Goal: Task Accomplishment & Management: Complete application form

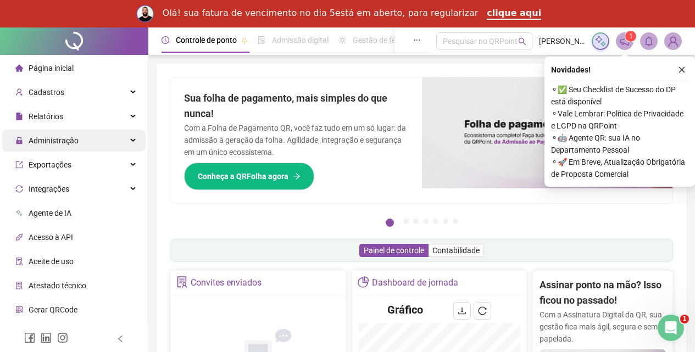
click at [50, 136] on span "Administração" at bounding box center [54, 140] width 50 height 9
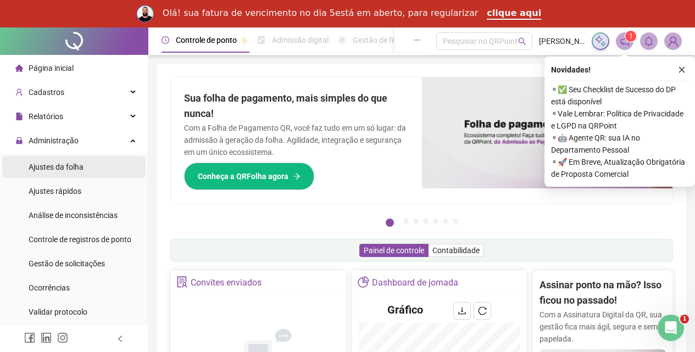
click at [54, 165] on span "Ajustes da folha" at bounding box center [56, 167] width 55 height 9
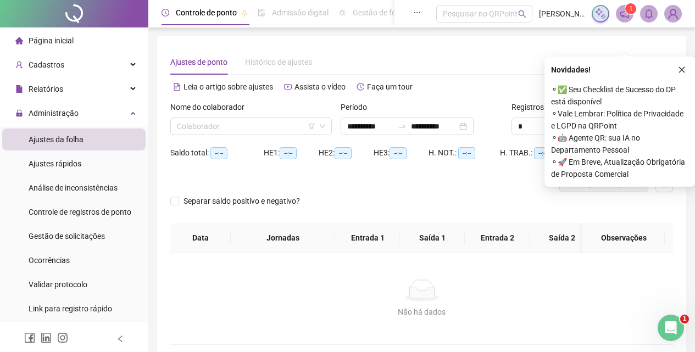
type input "**********"
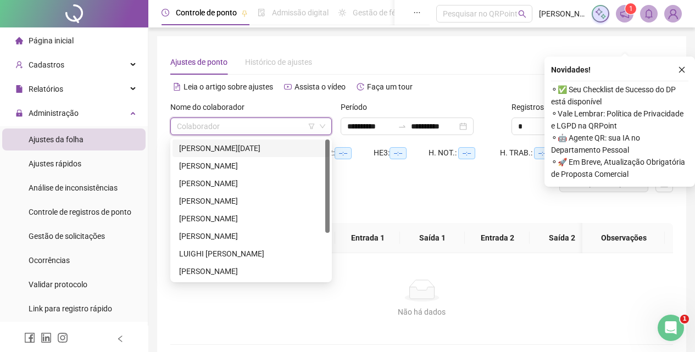
click at [248, 127] on input "search" at bounding box center [246, 126] width 138 height 16
type input "**"
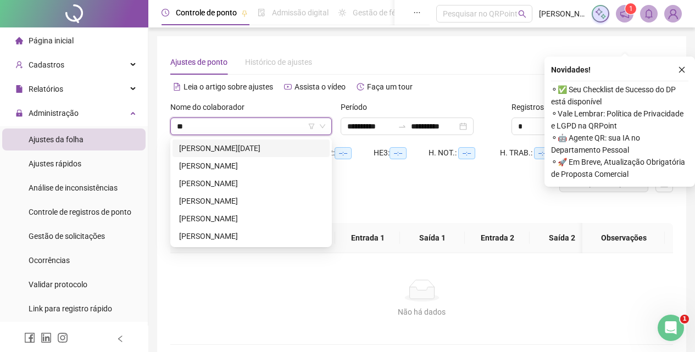
click at [237, 150] on div "[PERSON_NAME][DATE]" at bounding box center [251, 148] width 144 height 12
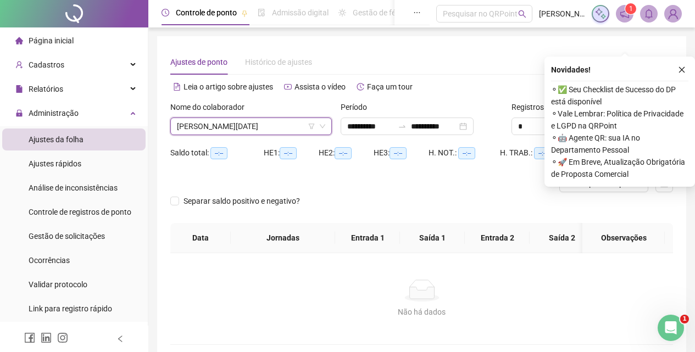
click at [680, 69] on icon "close" at bounding box center [682, 70] width 8 height 8
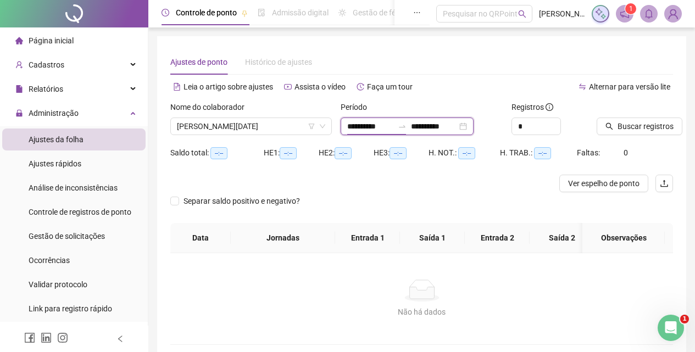
click at [375, 127] on input "**********" at bounding box center [370, 126] width 46 height 12
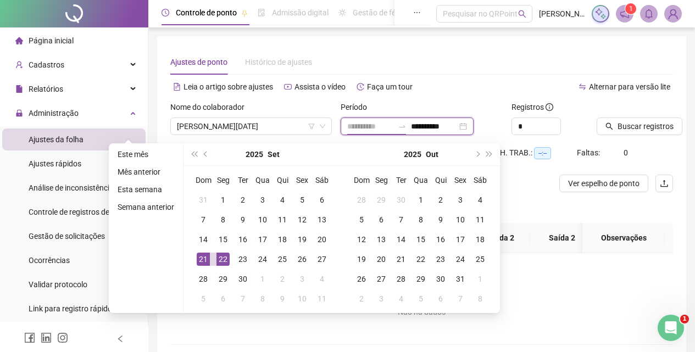
type input "**********"
click at [222, 260] on div "22" at bounding box center [222, 259] width 13 height 13
type input "**********"
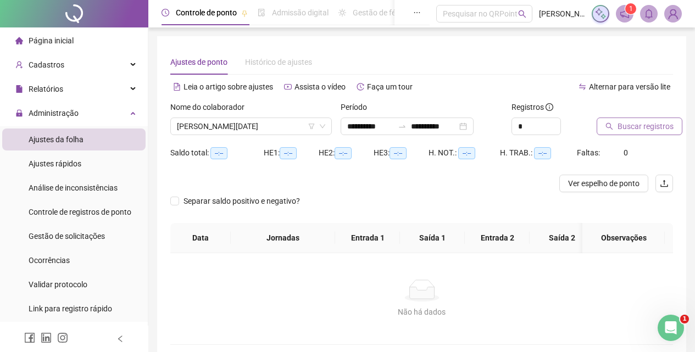
click at [653, 126] on span "Buscar registros" at bounding box center [645, 126] width 56 height 12
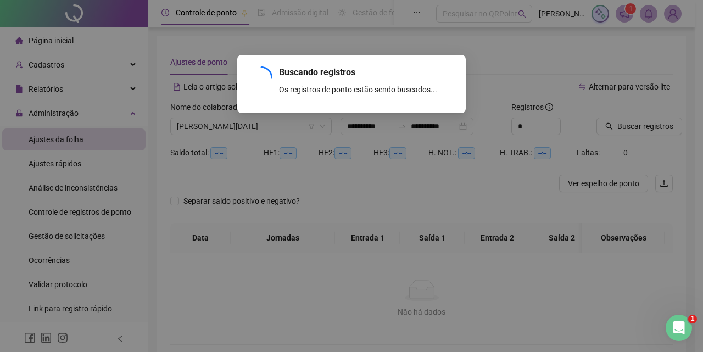
click at [651, 121] on div "Buscando registros Os registros de ponto estão sendo buscados... OK" at bounding box center [351, 176] width 703 height 352
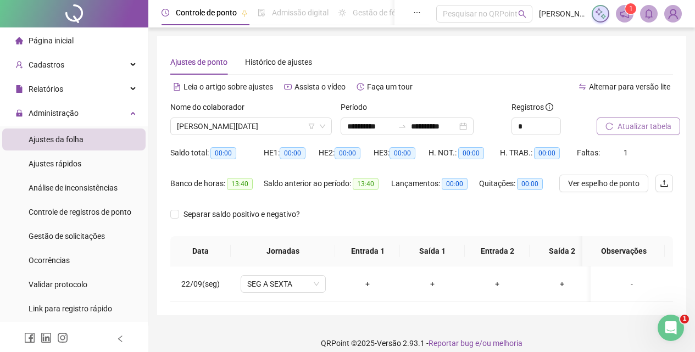
click at [647, 127] on span "Atualizar tabela" at bounding box center [644, 126] width 54 height 12
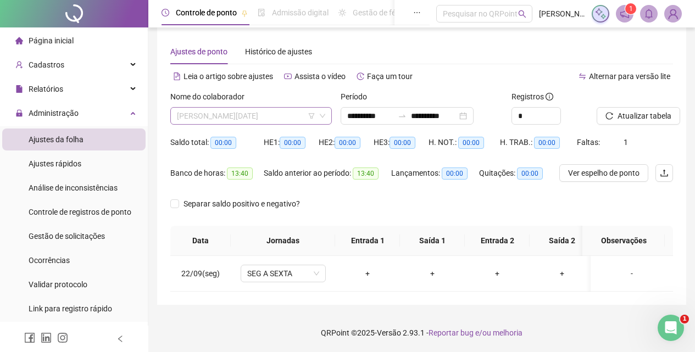
click at [258, 108] on span "[PERSON_NAME][DATE]" at bounding box center [251, 116] width 148 height 16
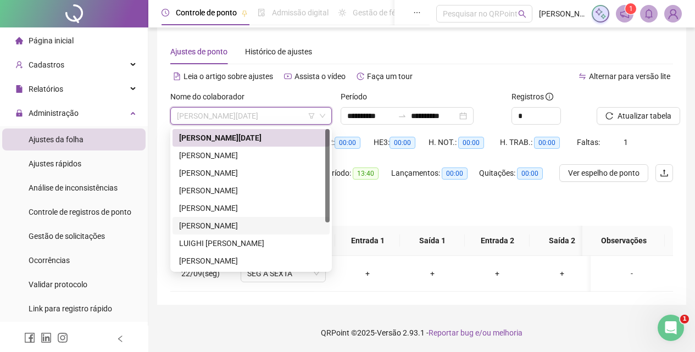
type input "*"
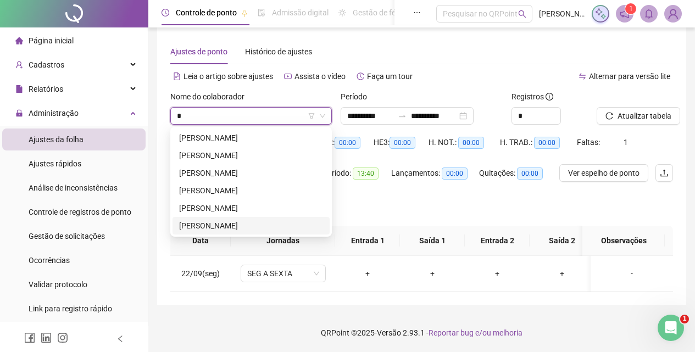
click at [221, 220] on div "[PERSON_NAME]" at bounding box center [251, 226] width 144 height 12
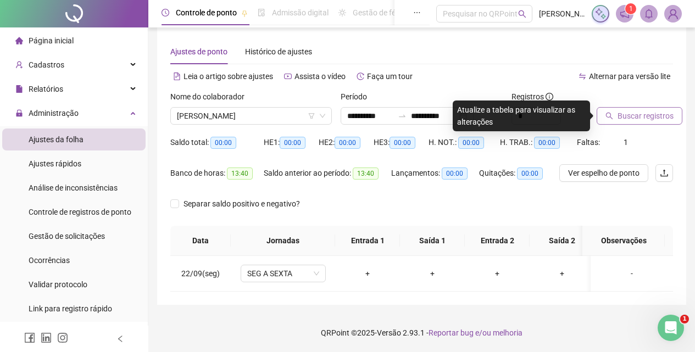
click at [644, 110] on span "Buscar registros" at bounding box center [645, 116] width 56 height 12
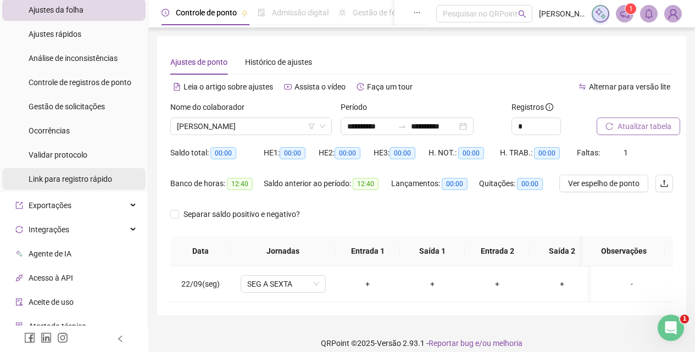
scroll to position [55, 0]
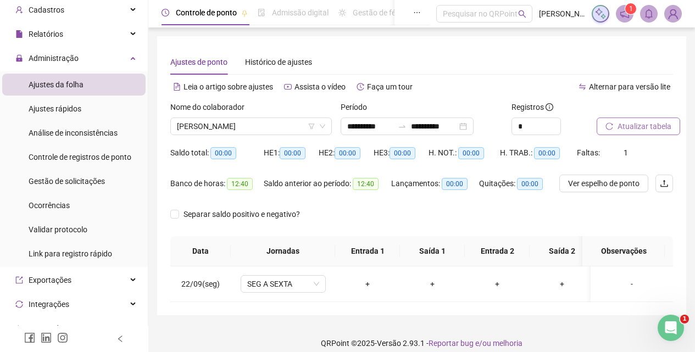
click at [281, 115] on div "Nome do colaborador" at bounding box center [250, 109] width 161 height 16
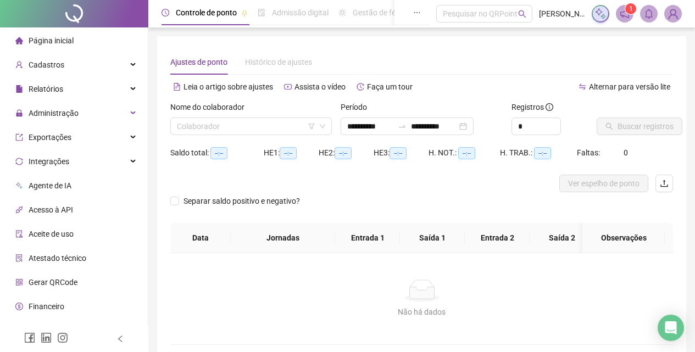
type input "**********"
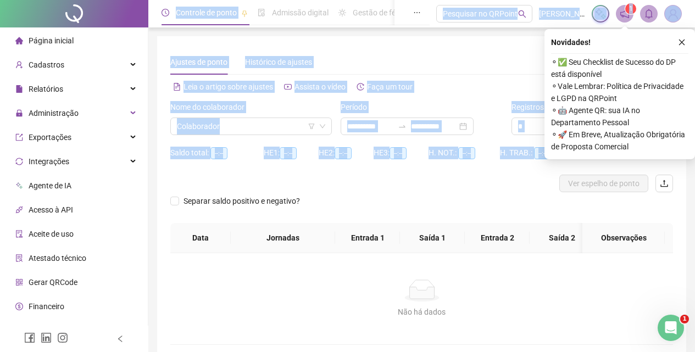
drag, startPoint x: 445, startPoint y: 178, endPoint x: 702, endPoint y: -48, distance: 342.3
click at [695, 0] on html "**********" at bounding box center [347, 176] width 695 height 352
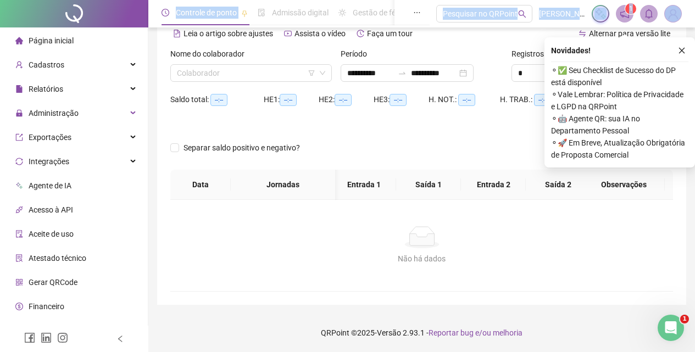
scroll to position [16, 0]
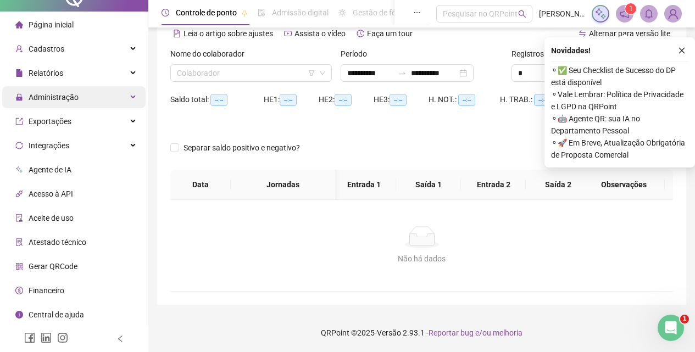
click at [53, 96] on span "Administração" at bounding box center [54, 97] width 50 height 9
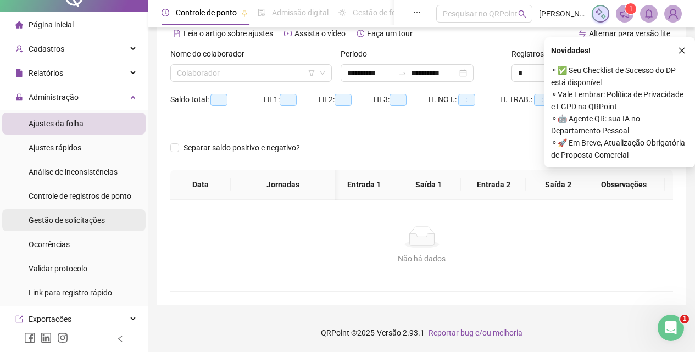
click at [76, 219] on span "Gestão de solicitações" at bounding box center [67, 220] width 76 height 9
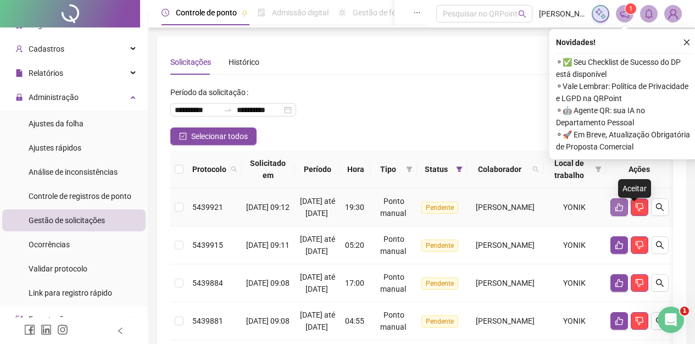
click at [623, 210] on icon "like" at bounding box center [618, 207] width 9 height 9
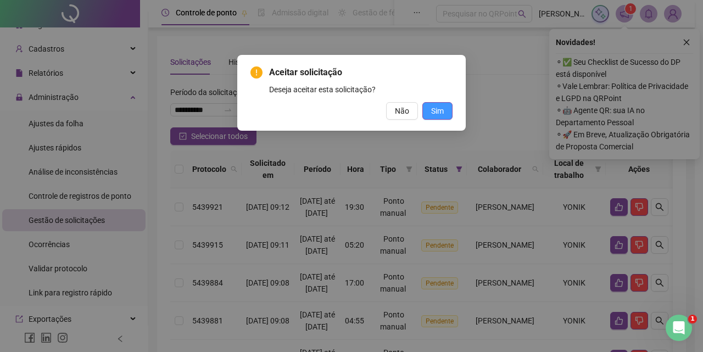
click at [444, 114] on button "Sim" at bounding box center [437, 111] width 30 height 18
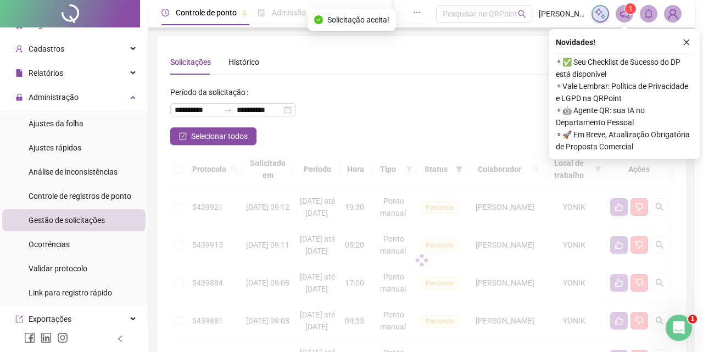
click at [441, 107] on div "Aceitar solicitação Deseja aceitar esta solicitação? Não Sim" at bounding box center [351, 176] width 703 height 352
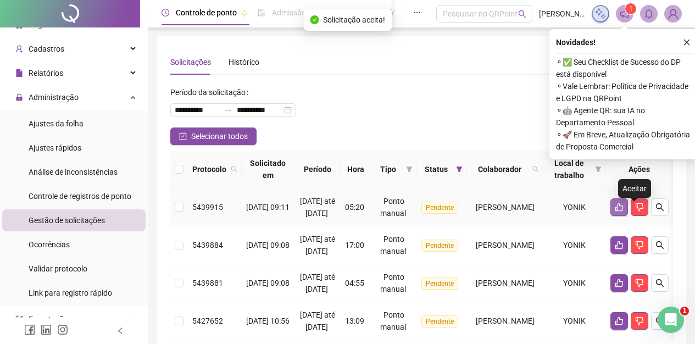
click at [628, 213] on button "button" at bounding box center [619, 207] width 18 height 18
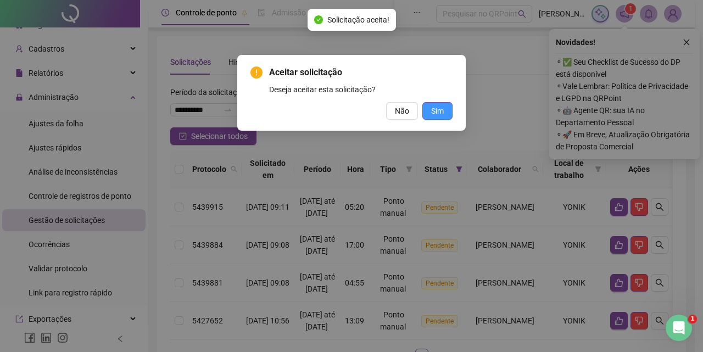
click at [440, 108] on span "Sim" at bounding box center [437, 111] width 13 height 12
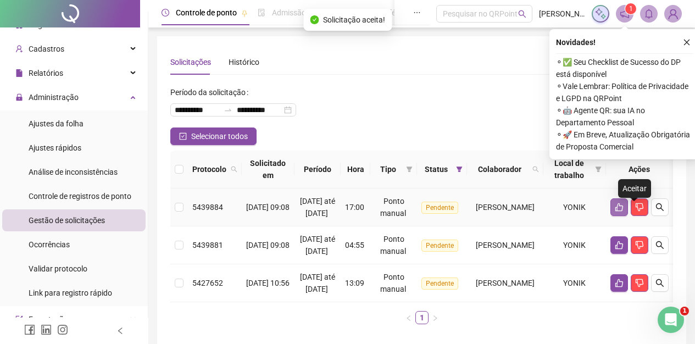
click at [623, 210] on icon "like" at bounding box center [619, 207] width 8 height 8
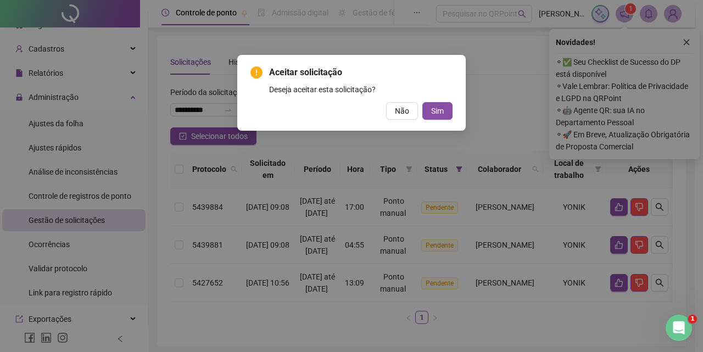
click at [529, 83] on div "Aceitar solicitação Deseja aceitar esta solicitação? Não Sim" at bounding box center [351, 176] width 703 height 352
click at [405, 109] on span "Não" at bounding box center [402, 111] width 14 height 12
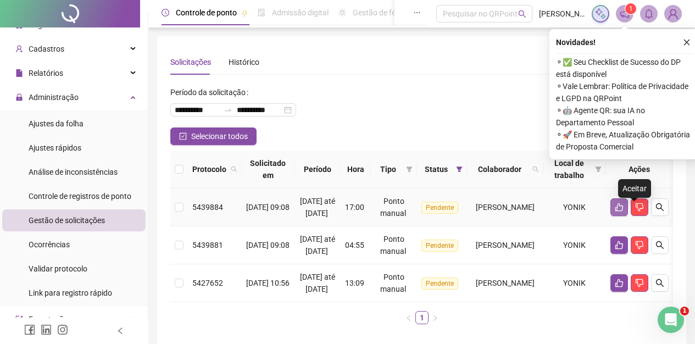
click at [623, 210] on icon "like" at bounding box center [618, 207] width 9 height 9
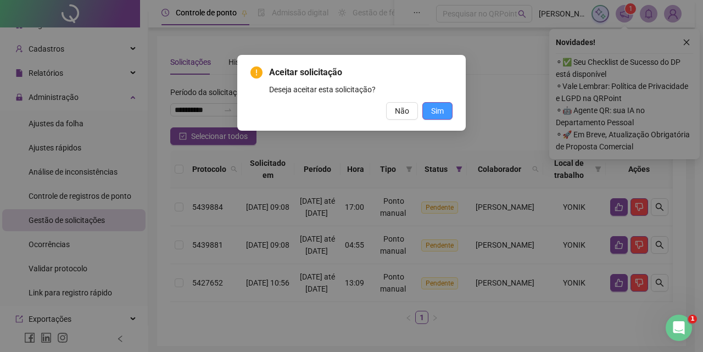
click at [450, 110] on button "Sim" at bounding box center [437, 111] width 30 height 18
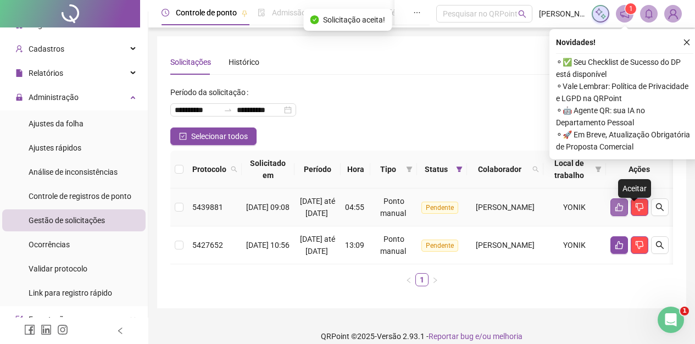
click at [623, 211] on icon "like" at bounding box center [618, 207] width 9 height 9
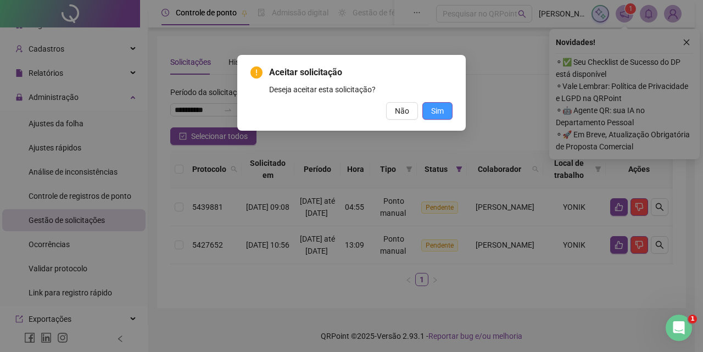
click at [436, 110] on span "Sim" at bounding box center [437, 111] width 13 height 12
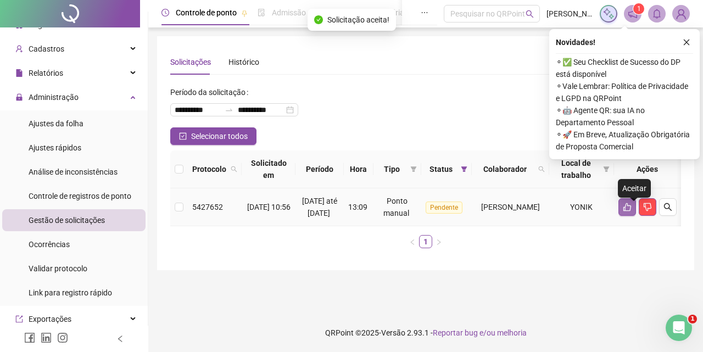
click at [631, 211] on icon "like" at bounding box center [627, 207] width 8 height 8
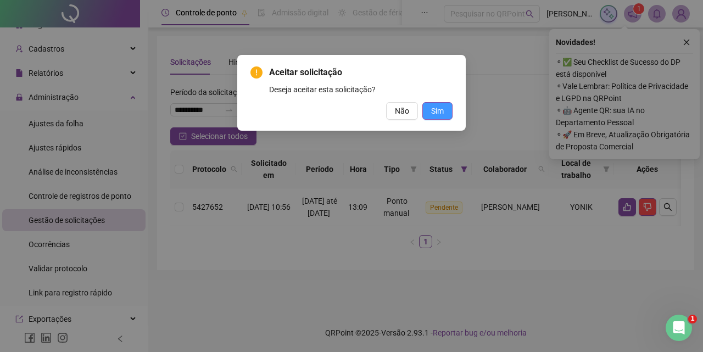
click at [435, 109] on span "Sim" at bounding box center [437, 111] width 13 height 12
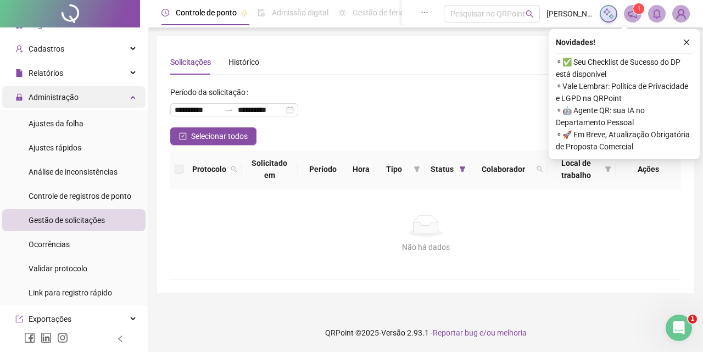
click at [59, 93] on span "Administração" at bounding box center [54, 97] width 50 height 9
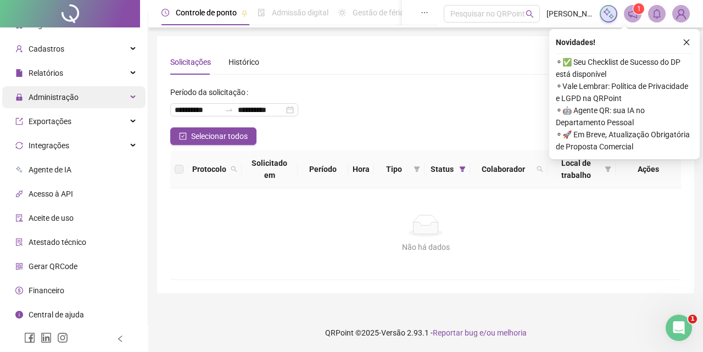
click at [59, 93] on span "Administração" at bounding box center [54, 97] width 50 height 9
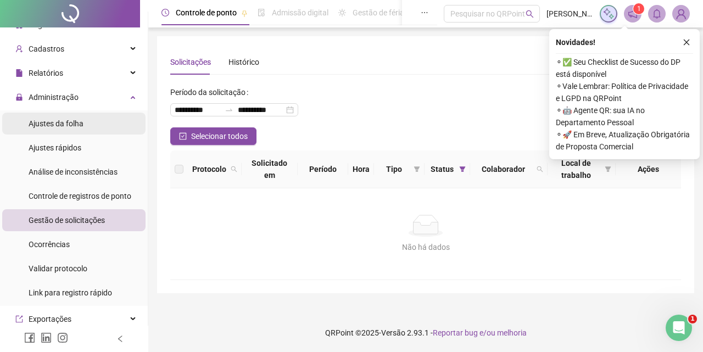
click at [63, 122] on span "Ajustes da folha" at bounding box center [56, 123] width 55 height 9
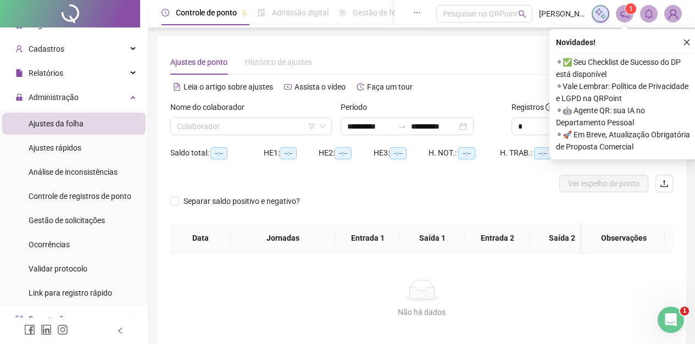
type input "**********"
click at [230, 126] on input "search" at bounding box center [246, 126] width 138 height 16
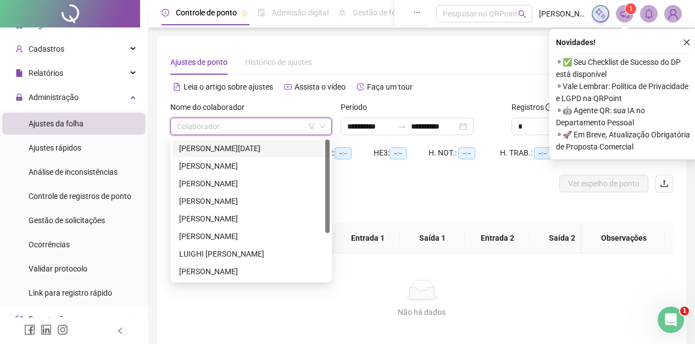
click at [230, 149] on div "[PERSON_NAME][DATE]" at bounding box center [251, 148] width 144 height 12
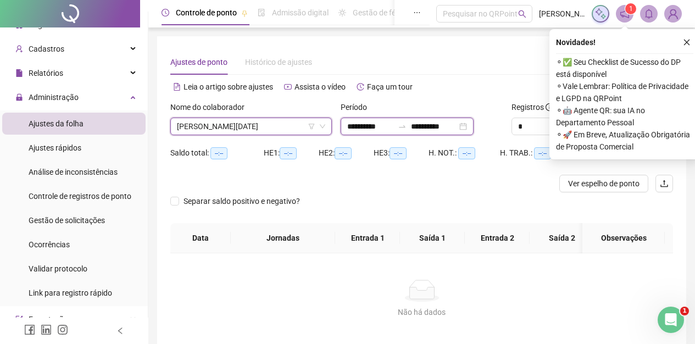
click at [374, 124] on input "**********" at bounding box center [370, 126] width 46 height 12
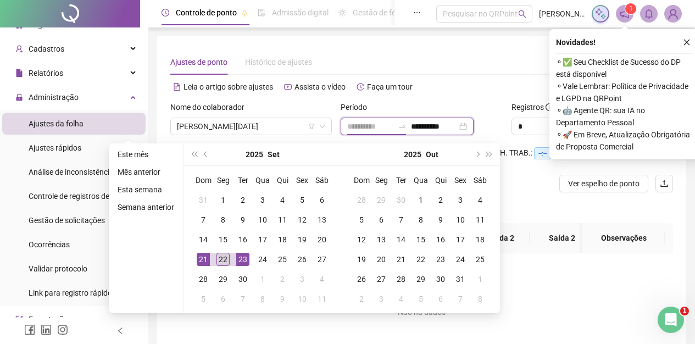
type input "**********"
click at [221, 256] on div "22" at bounding box center [222, 259] width 13 height 13
type input "**********"
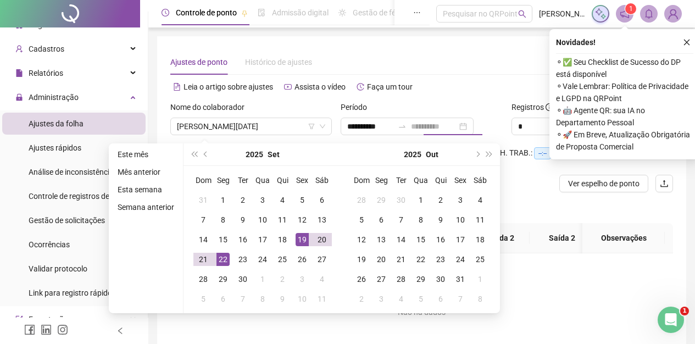
click at [300, 238] on div "19" at bounding box center [301, 239] width 13 height 13
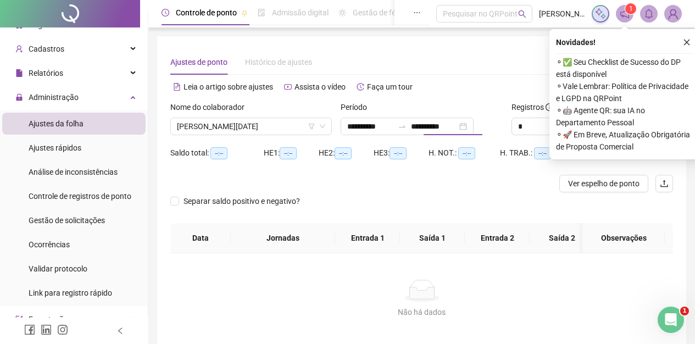
type input "**********"
click at [687, 43] on icon "close" at bounding box center [686, 42] width 8 height 8
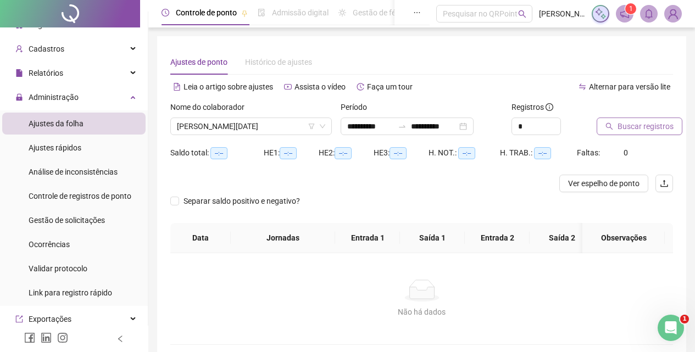
click at [660, 123] on span "Buscar registros" at bounding box center [645, 126] width 56 height 12
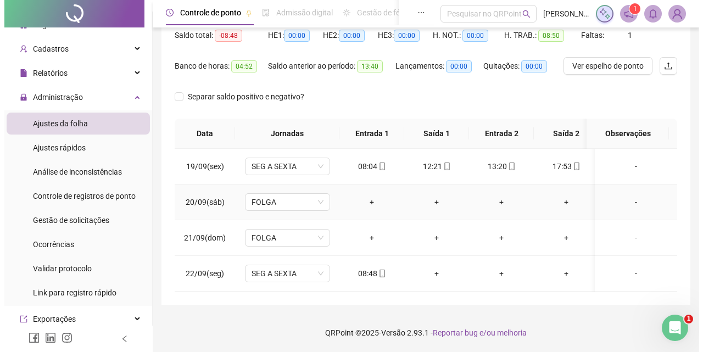
scroll to position [126, 0]
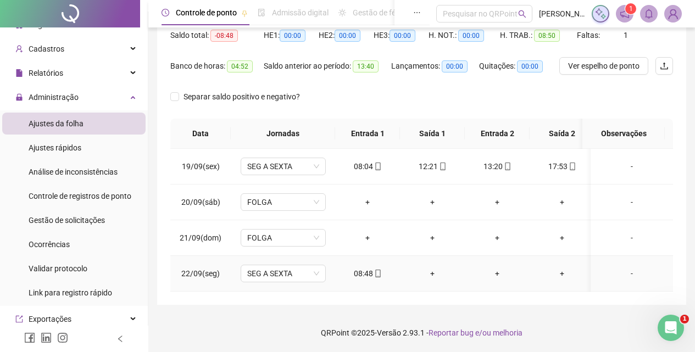
click at [623, 267] on div "-" at bounding box center [631, 273] width 65 height 12
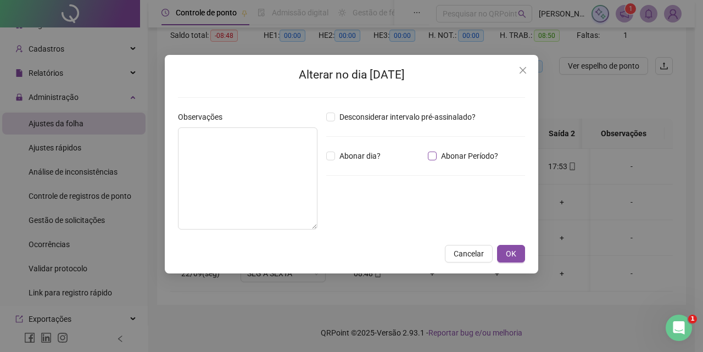
click at [484, 158] on span "Abonar Período?" at bounding box center [470, 156] width 66 height 12
click at [367, 215] on input "*****" at bounding box center [355, 216] width 44 height 13
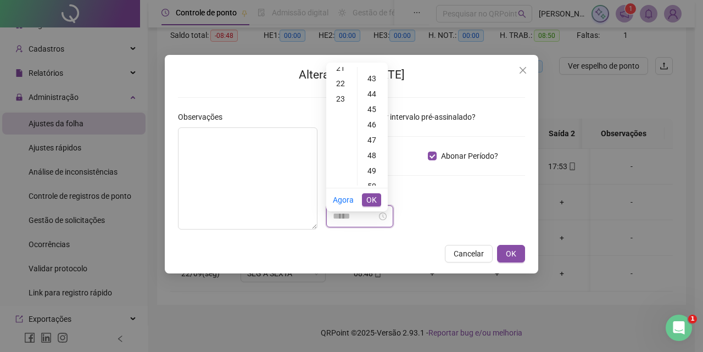
scroll to position [633, 0]
click at [372, 172] on div "48" at bounding box center [373, 179] width 26 height 15
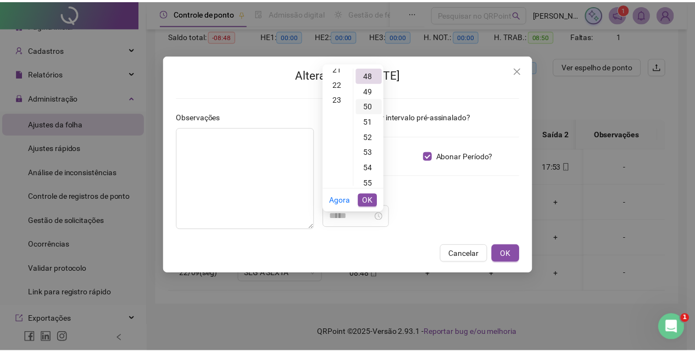
scroll to position [738, 0]
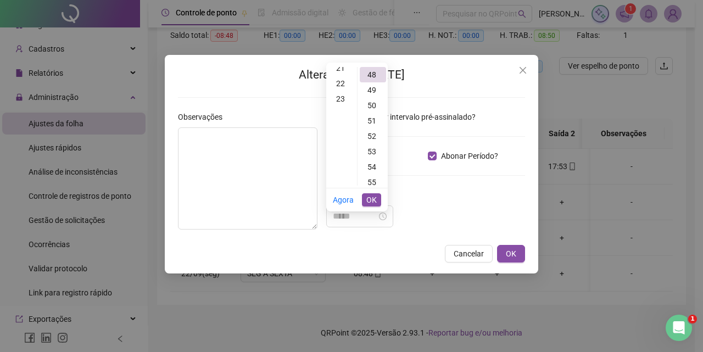
type input "*****"
click at [369, 194] on span "OK" at bounding box center [371, 200] width 10 height 12
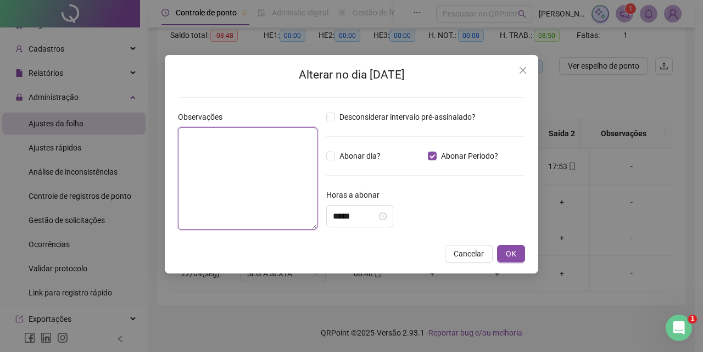
click at [218, 138] on textarea at bounding box center [247, 178] width 139 height 102
type textarea "**********"
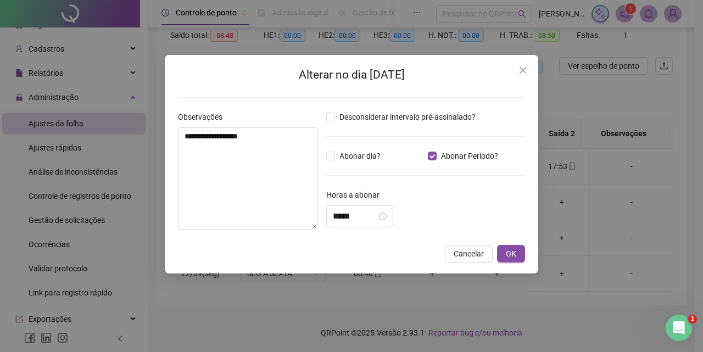
drag, startPoint x: 533, startPoint y: 266, endPoint x: 528, endPoint y: 262, distance: 7.0
click at [528, 263] on div "**********" at bounding box center [351, 164] width 373 height 219
click at [509, 252] on span "OK" at bounding box center [511, 254] width 10 height 12
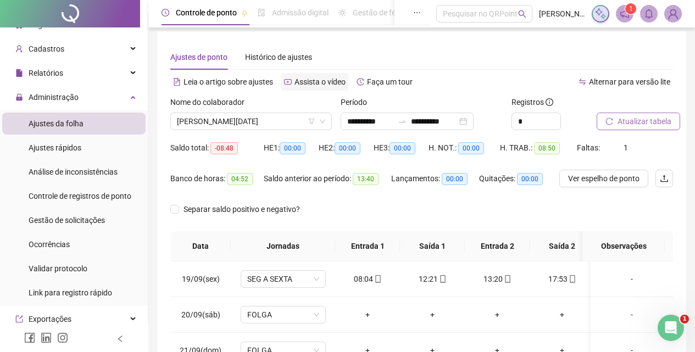
scroll to position [0, 0]
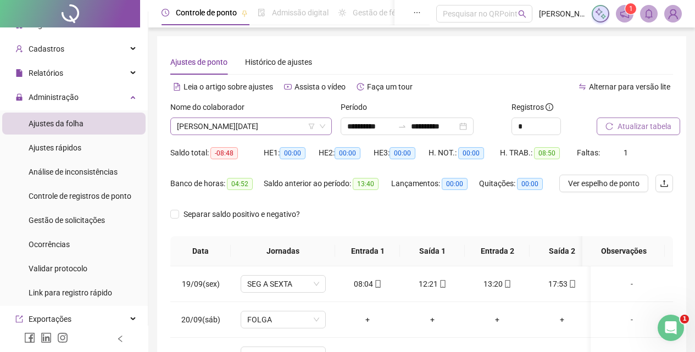
click at [268, 128] on span "[PERSON_NAME][DATE]" at bounding box center [251, 126] width 148 height 16
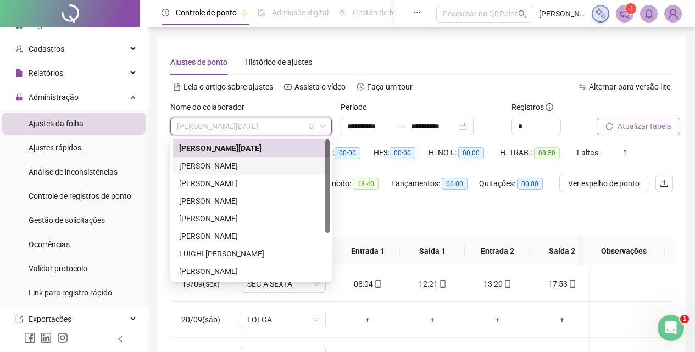
click at [259, 167] on div "[PERSON_NAME]" at bounding box center [251, 166] width 144 height 12
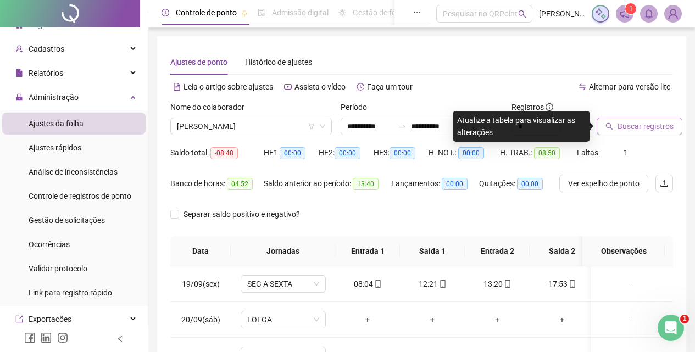
click at [638, 124] on span "Buscar registros" at bounding box center [645, 126] width 56 height 12
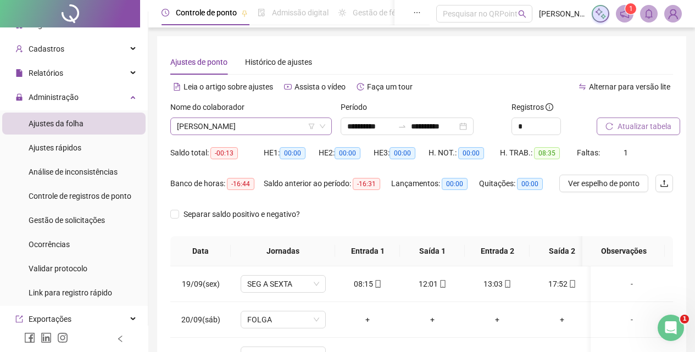
click at [281, 127] on span "[PERSON_NAME]" at bounding box center [251, 126] width 148 height 16
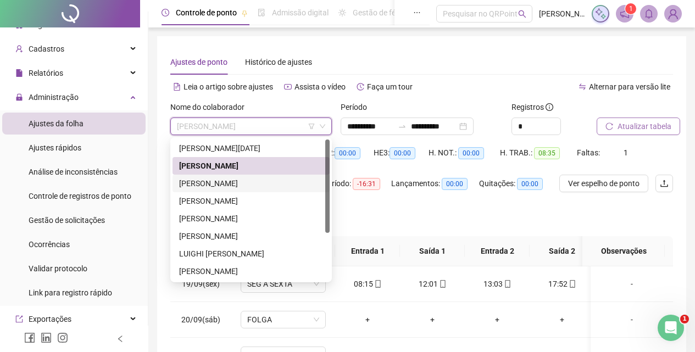
click at [270, 183] on div "[PERSON_NAME]" at bounding box center [251, 183] width 144 height 12
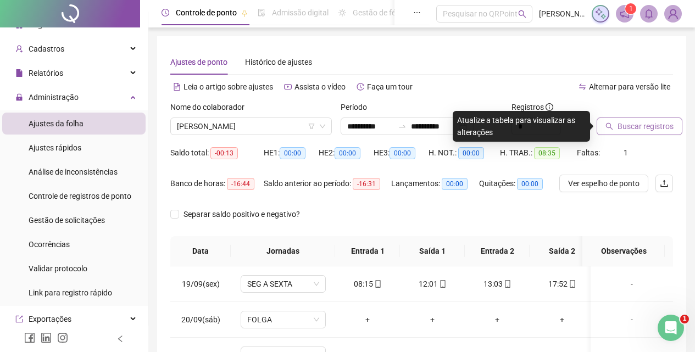
click at [657, 121] on span "Buscar registros" at bounding box center [645, 126] width 56 height 12
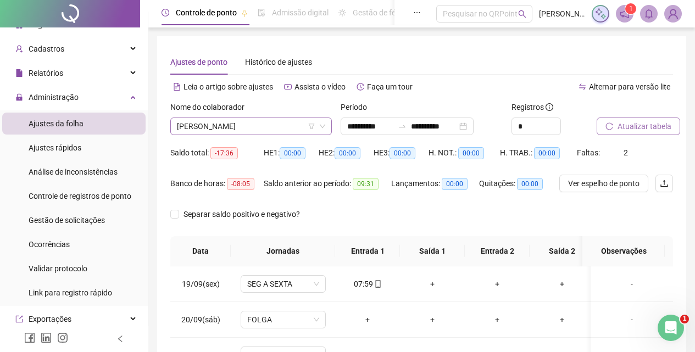
click at [297, 125] on span "[PERSON_NAME]" at bounding box center [251, 126] width 148 height 16
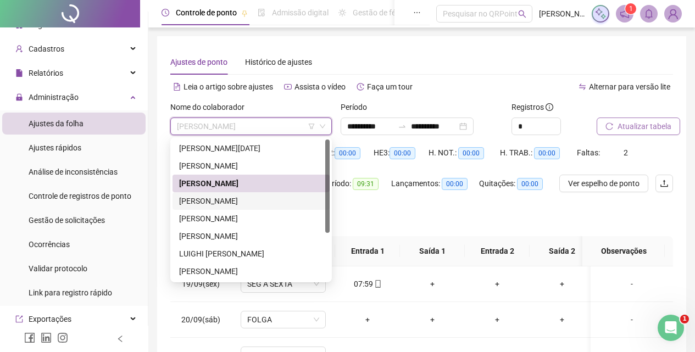
click at [248, 196] on div "[PERSON_NAME]" at bounding box center [251, 201] width 144 height 12
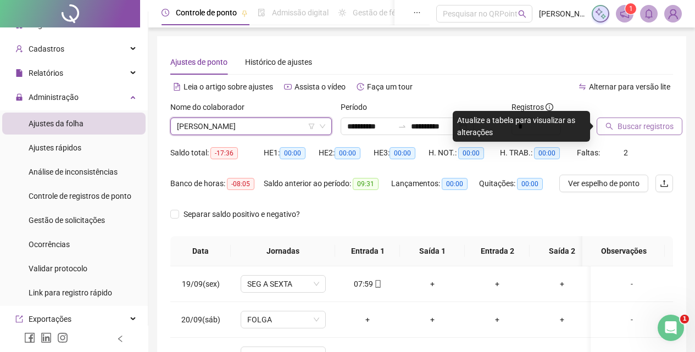
click at [627, 125] on span "Buscar registros" at bounding box center [645, 126] width 56 height 12
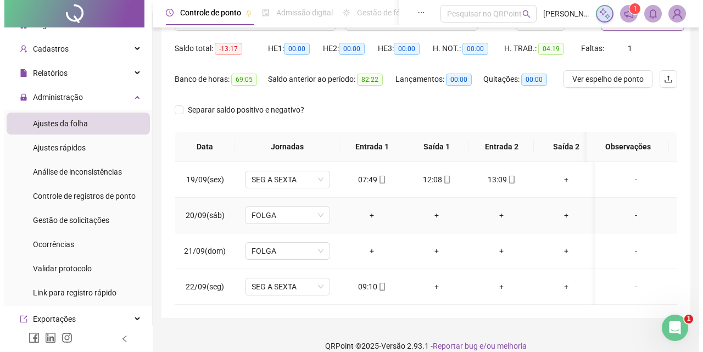
scroll to position [126, 0]
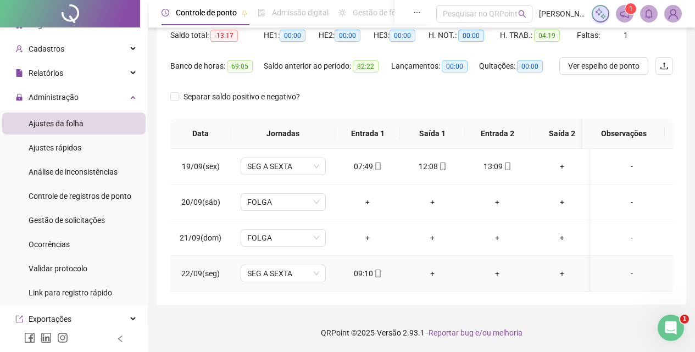
click at [624, 267] on div "-" at bounding box center [631, 273] width 65 height 12
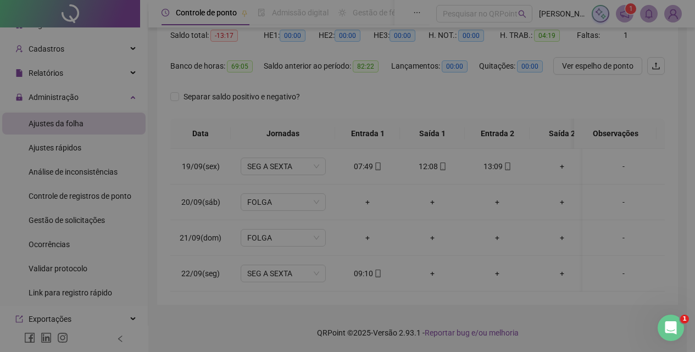
type input "*****"
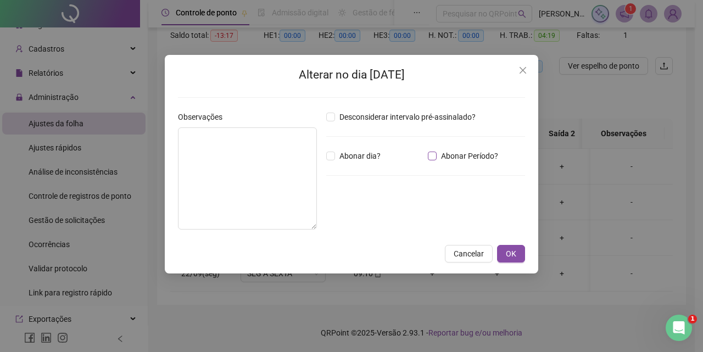
click at [437, 156] on span "Abonar Período?" at bounding box center [470, 156] width 66 height 12
click at [373, 218] on input "*****" at bounding box center [355, 216] width 44 height 13
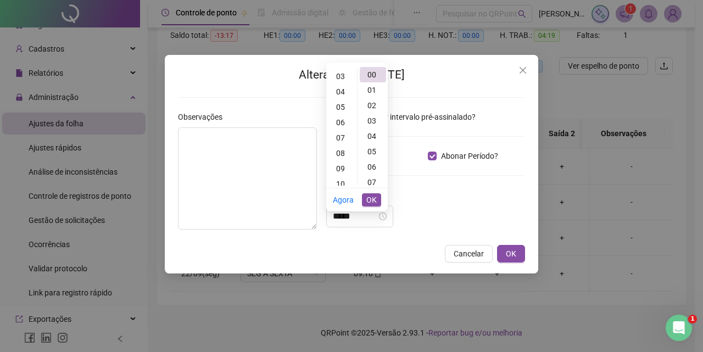
scroll to position [0, 0]
click at [339, 82] on div "01" at bounding box center [341, 89] width 26 height 15
click at [368, 111] on div "10" at bounding box center [373, 118] width 26 height 15
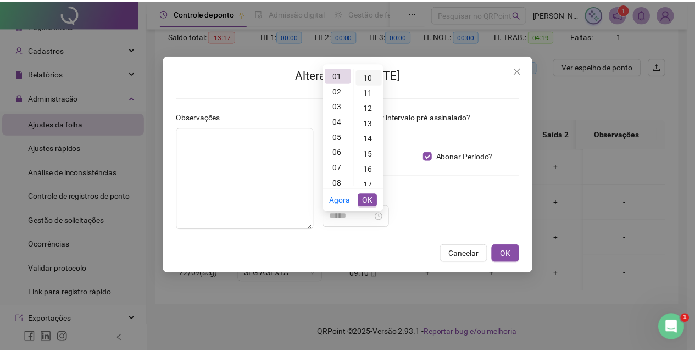
scroll to position [154, 0]
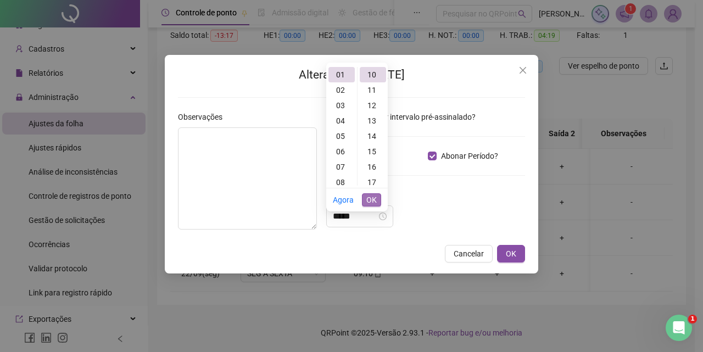
click at [368, 194] on span "OK" at bounding box center [371, 200] width 10 height 12
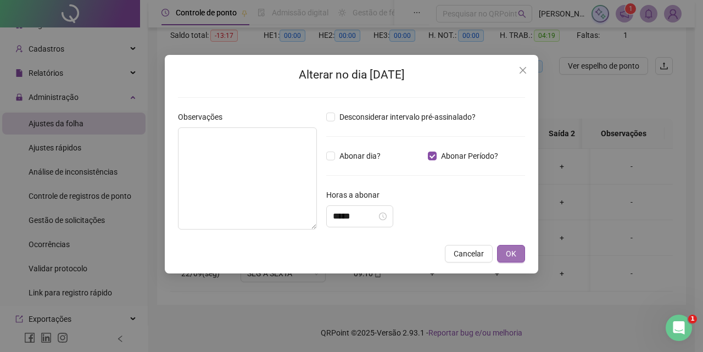
click at [506, 247] on button "OK" at bounding box center [511, 254] width 28 height 18
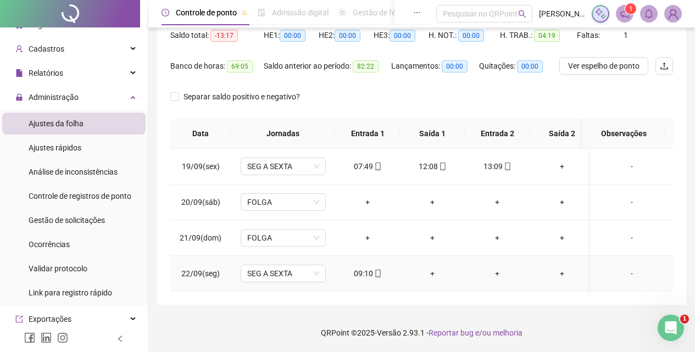
click at [623, 267] on div "-" at bounding box center [631, 273] width 65 height 12
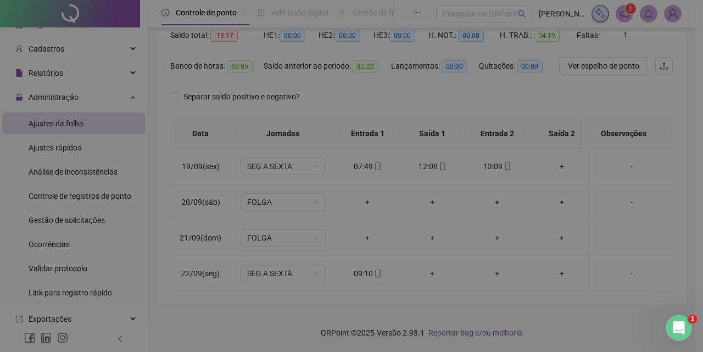
type input "*****"
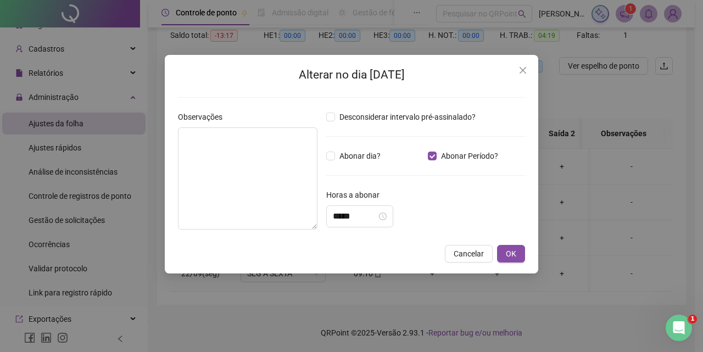
click at [186, 127] on div "Observações" at bounding box center [247, 119] width 139 height 16
click at [195, 144] on textarea at bounding box center [247, 178] width 139 height 102
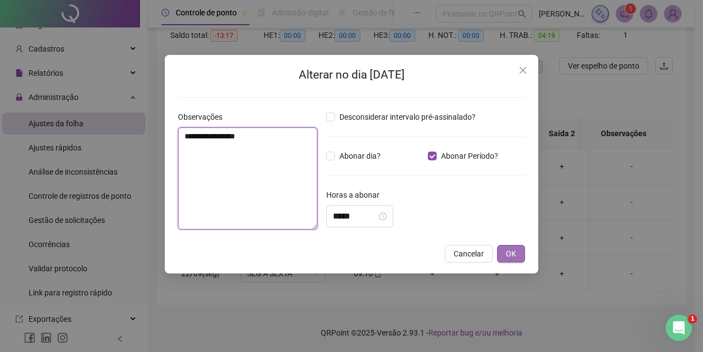
type textarea "**********"
click at [518, 254] on button "OK" at bounding box center [511, 254] width 28 height 18
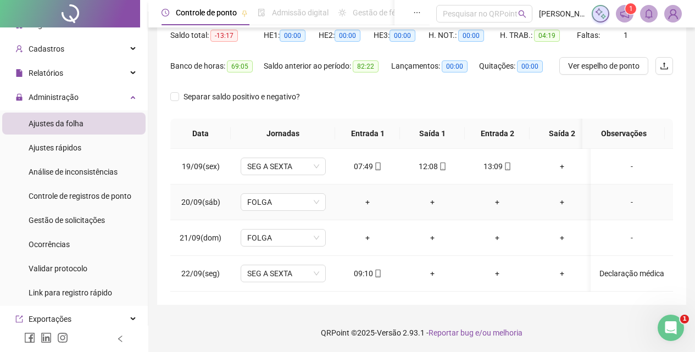
scroll to position [0, 0]
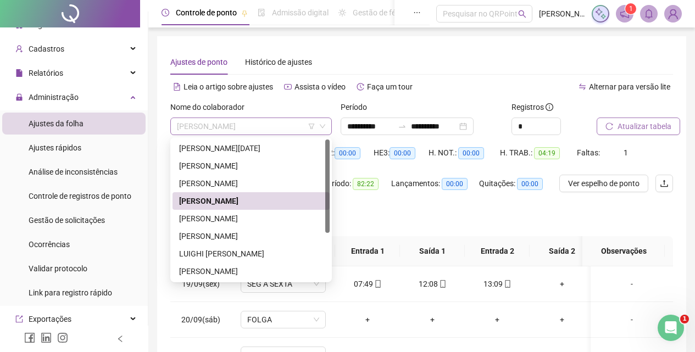
click at [281, 128] on span "[PERSON_NAME]" at bounding box center [251, 126] width 148 height 16
click at [269, 221] on div "[PERSON_NAME]" at bounding box center [251, 218] width 144 height 12
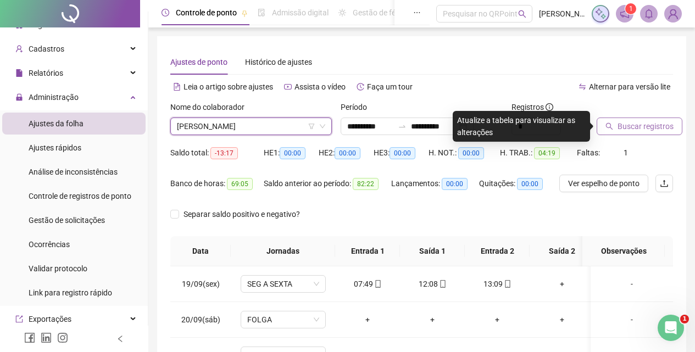
click at [652, 119] on button "Buscar registros" at bounding box center [639, 126] width 86 height 18
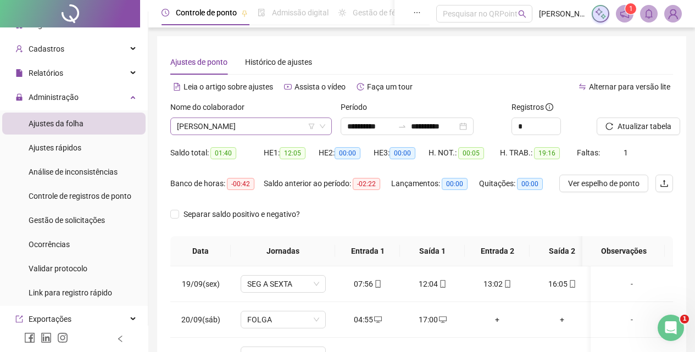
click at [289, 124] on span "[PERSON_NAME]" at bounding box center [251, 126] width 148 height 16
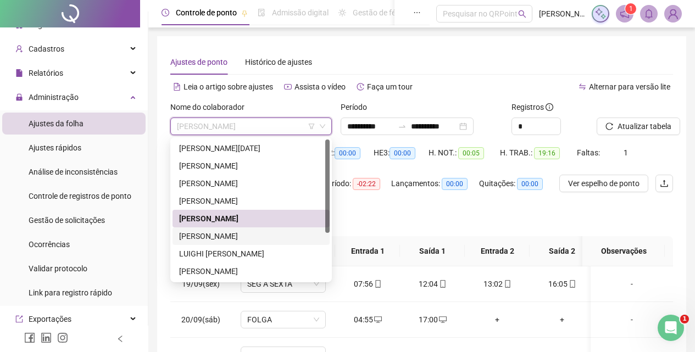
click at [262, 232] on div "[PERSON_NAME]" at bounding box center [251, 236] width 144 height 12
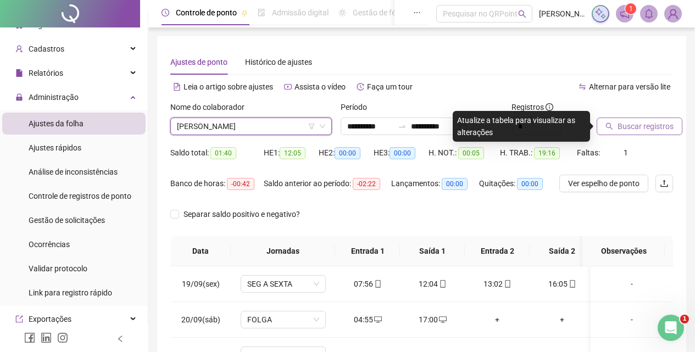
click at [636, 128] on span "Buscar registros" at bounding box center [645, 126] width 56 height 12
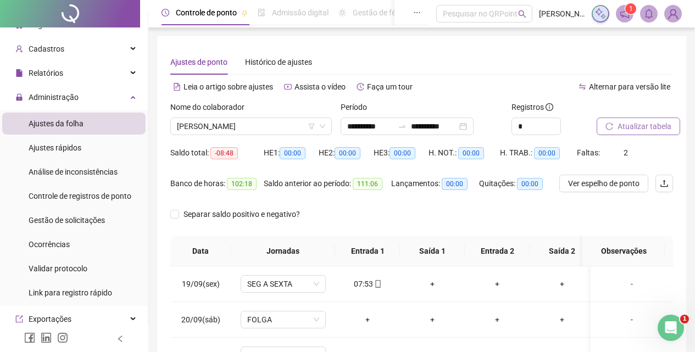
click at [261, 115] on div "Nome do colaborador" at bounding box center [250, 109] width 161 height 16
click at [266, 127] on span "[PERSON_NAME]" at bounding box center [251, 126] width 148 height 16
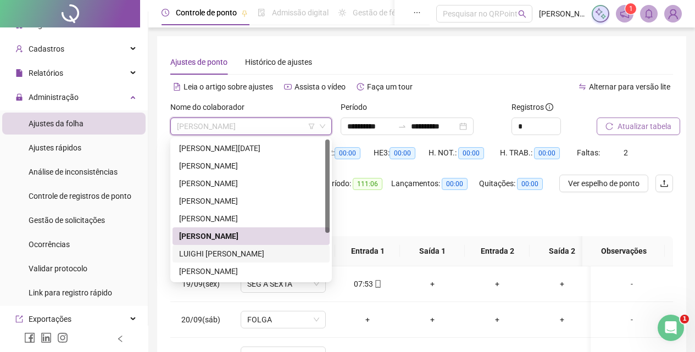
click at [258, 252] on div "LUIGHI [PERSON_NAME]" at bounding box center [251, 254] width 144 height 12
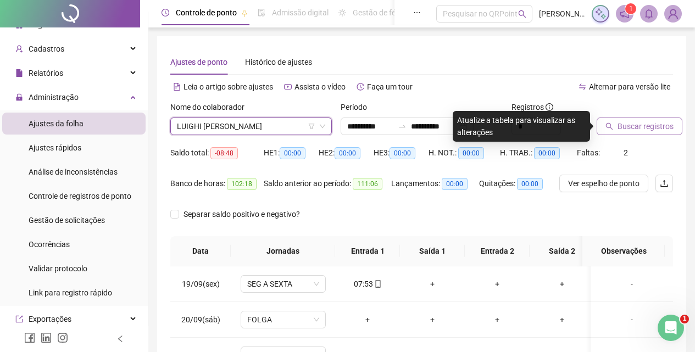
click at [661, 126] on span "Buscar registros" at bounding box center [645, 126] width 56 height 12
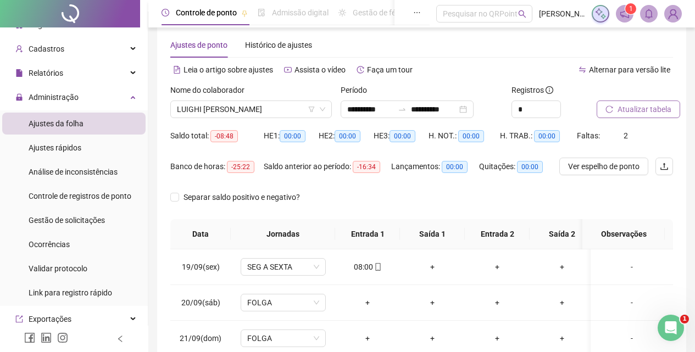
scroll to position [16, 0]
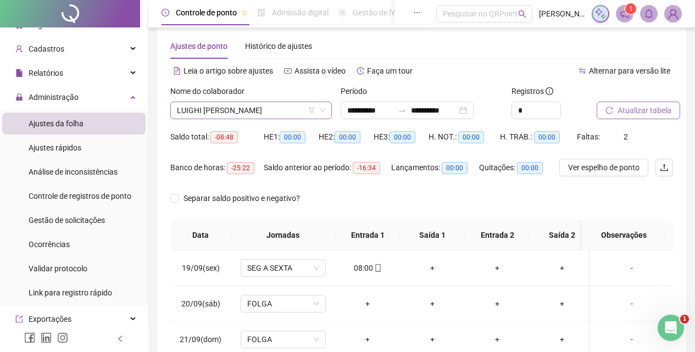
click at [272, 105] on span "LUIGHI [PERSON_NAME]" at bounding box center [251, 110] width 148 height 16
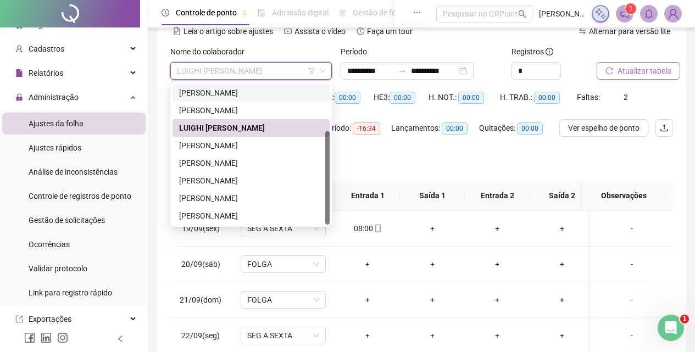
scroll to position [126, 0]
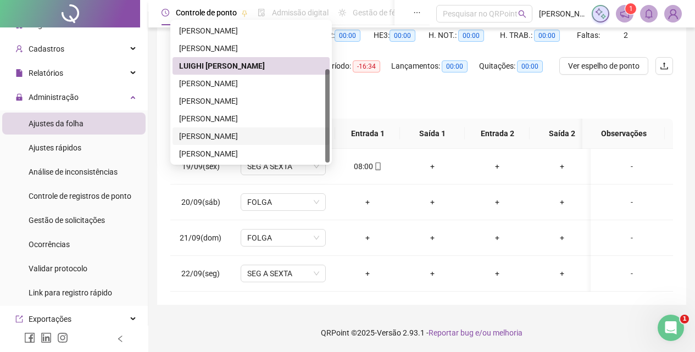
click at [235, 130] on div "[PERSON_NAME]" at bounding box center [251, 136] width 144 height 12
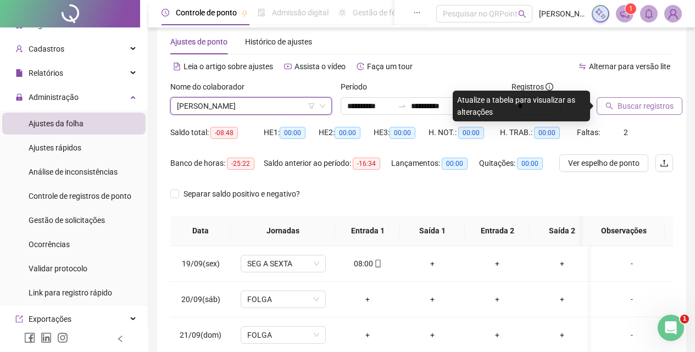
scroll to position [16, 0]
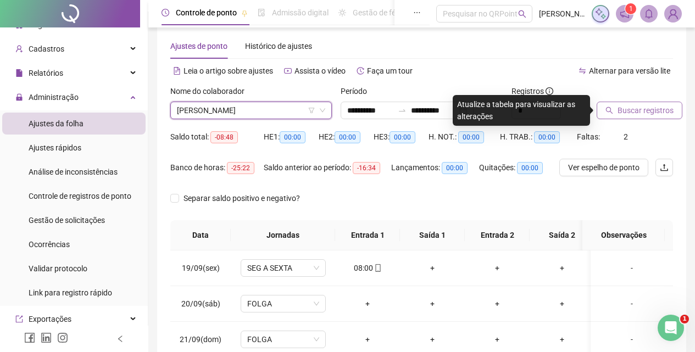
click at [656, 113] on span "Buscar registros" at bounding box center [645, 110] width 56 height 12
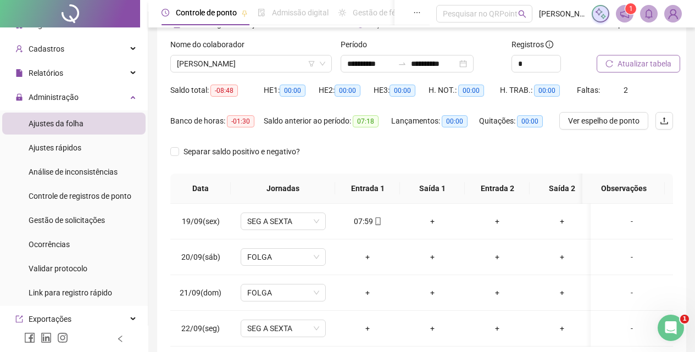
scroll to position [0, 0]
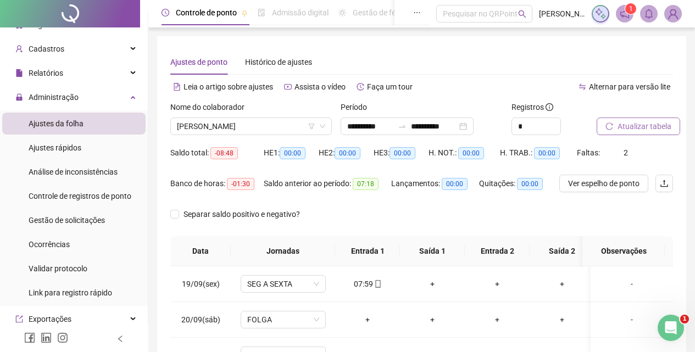
click at [280, 115] on div "Nome do colaborador" at bounding box center [250, 109] width 161 height 16
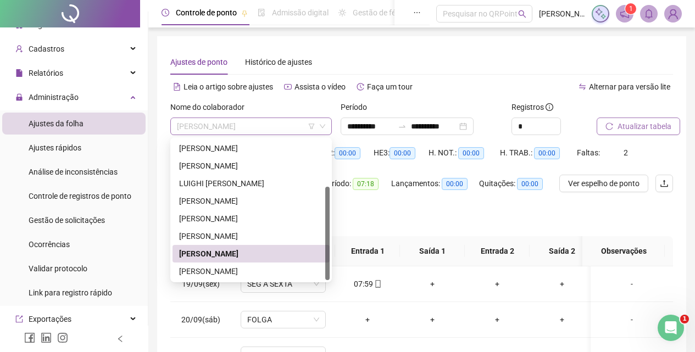
drag, startPoint x: 289, startPoint y: 122, endPoint x: 284, endPoint y: 127, distance: 7.0
click at [288, 122] on span "[PERSON_NAME]" at bounding box center [251, 126] width 148 height 16
click at [243, 199] on div "[PERSON_NAME]" at bounding box center [251, 201] width 144 height 12
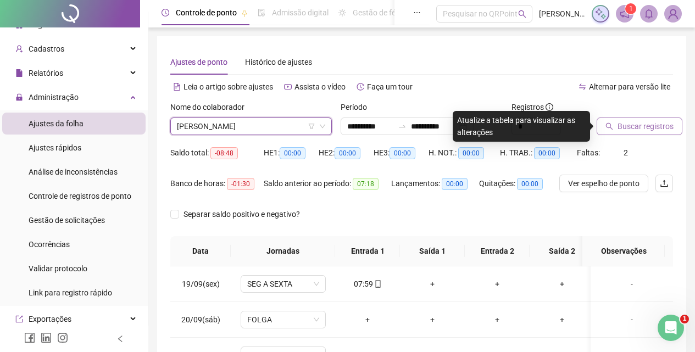
click at [641, 124] on span "Buscar registros" at bounding box center [645, 126] width 56 height 12
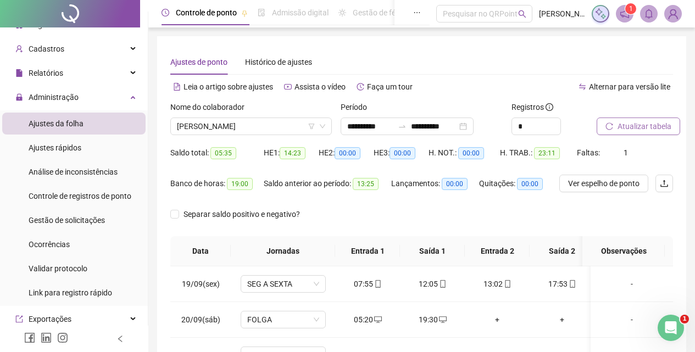
click at [79, 122] on span "Ajustes da folha" at bounding box center [56, 123] width 55 height 9
click at [241, 126] on span "[PERSON_NAME]" at bounding box center [251, 126] width 148 height 16
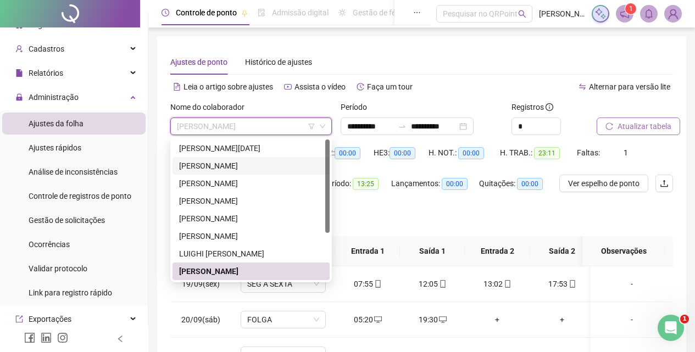
click at [242, 164] on div "[PERSON_NAME]" at bounding box center [251, 166] width 144 height 12
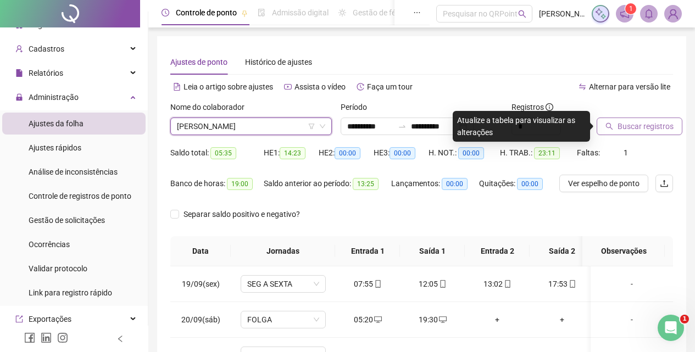
click at [651, 127] on span "Buscar registros" at bounding box center [645, 126] width 56 height 12
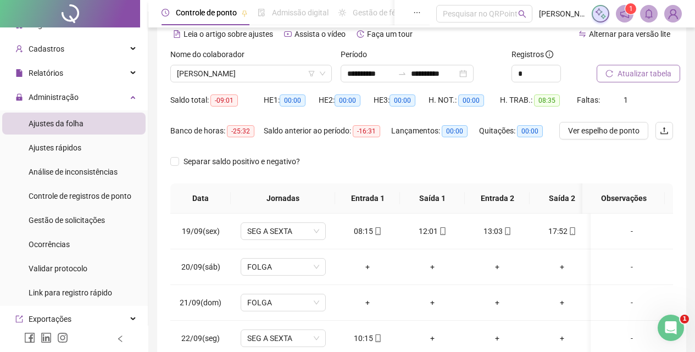
scroll to position [126, 0]
